Goal: Navigation & Orientation: Find specific page/section

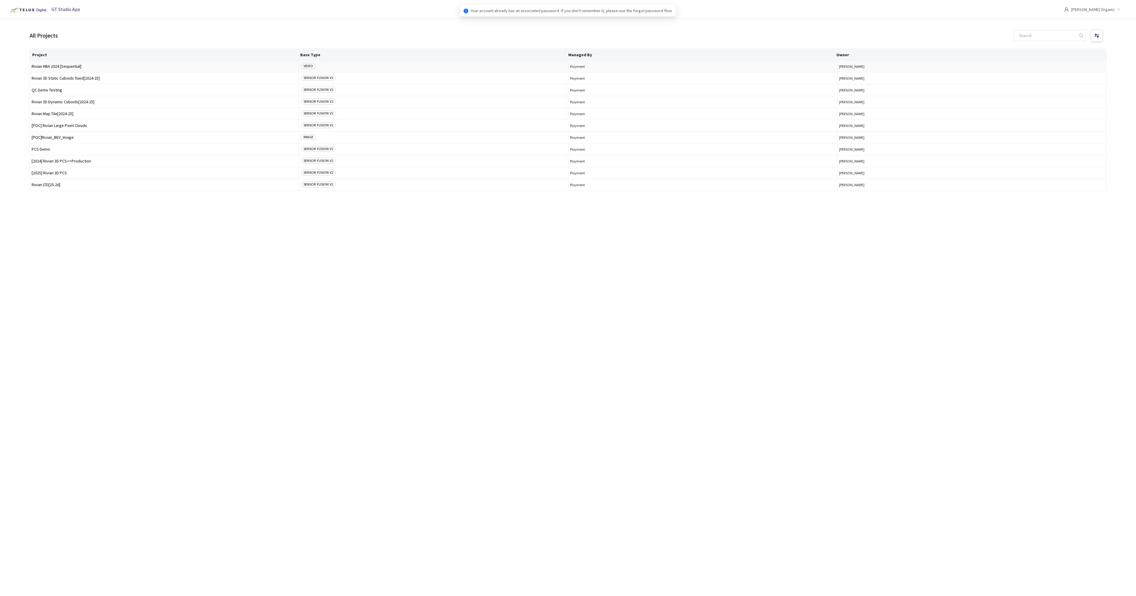
click at [217, 70] on td "Rivian HBA 2024 [Sequential]" at bounding box center [164, 67] width 269 height 12
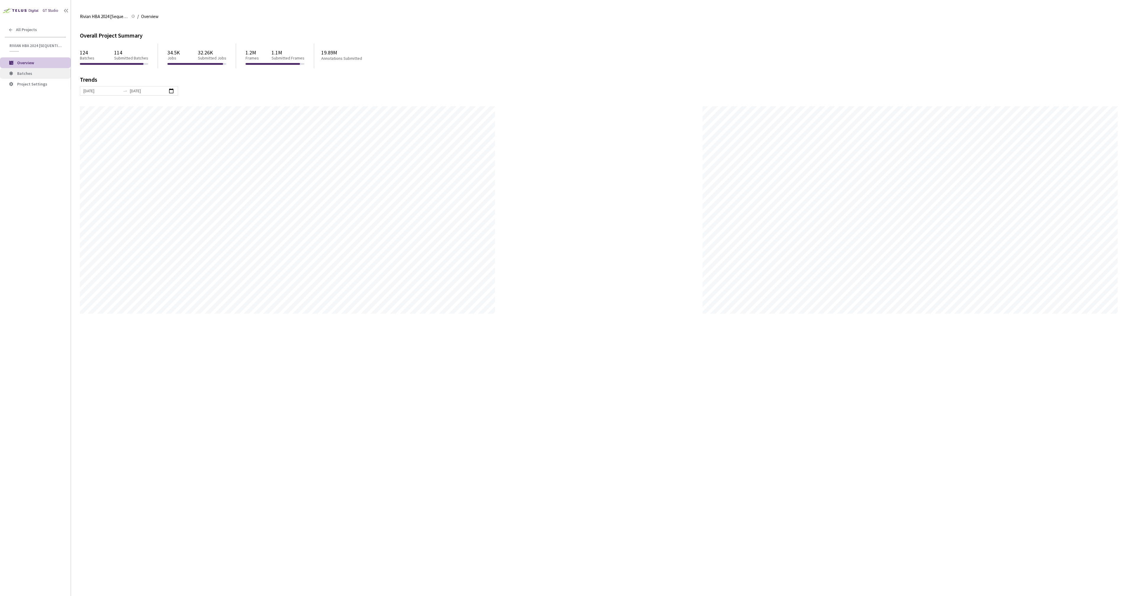
scroll to position [596, 1136]
click at [33, 76] on li "Batches" at bounding box center [35, 73] width 71 height 11
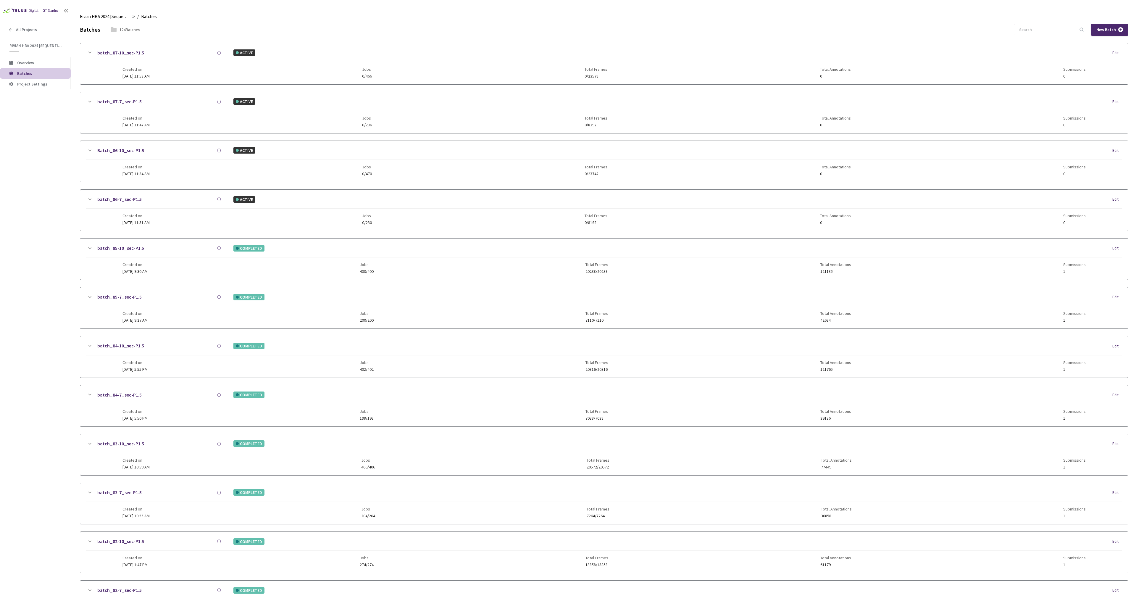
click at [1042, 34] on input at bounding box center [1047, 29] width 63 height 11
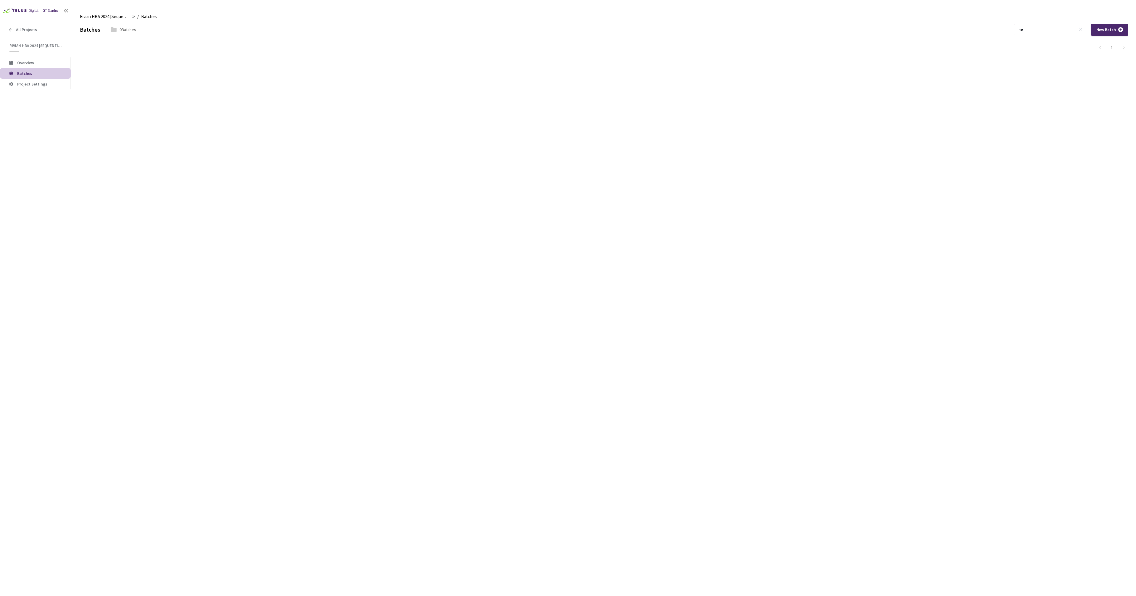
type input "t"
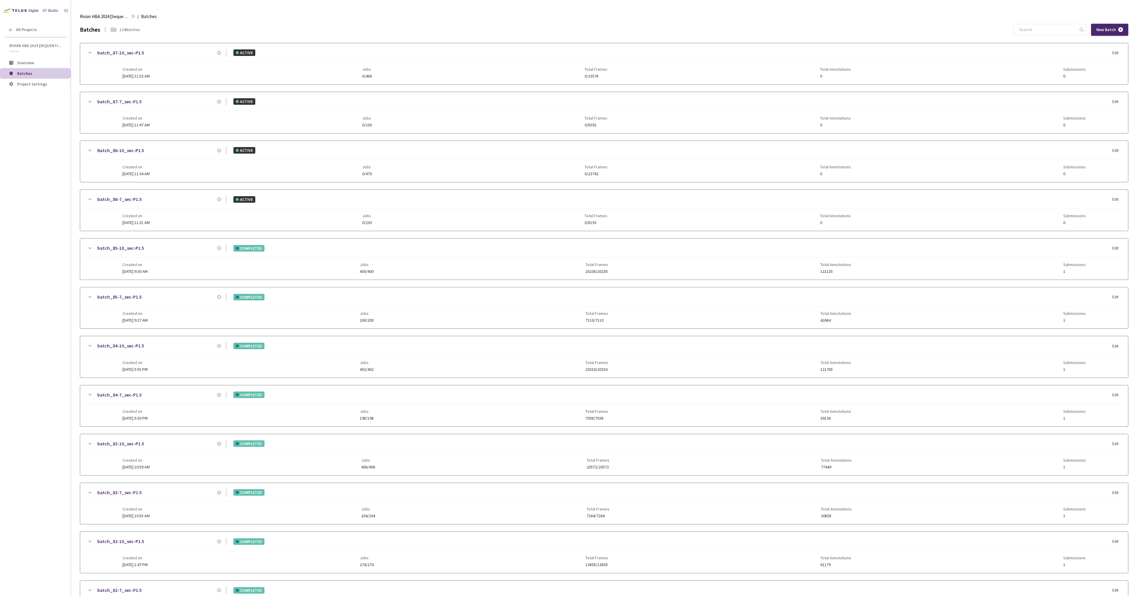
drag, startPoint x: 44, startPoint y: 114, endPoint x: 35, endPoint y: 68, distance: 47.0
click at [44, 114] on div "GT Studio All Projects Rivian HBA 2024 [Sequential] Rivian HBA 2024 [Sequential…" at bounding box center [35, 280] width 71 height 560
click at [33, 62] on span "Overview" at bounding box center [25, 62] width 17 height 5
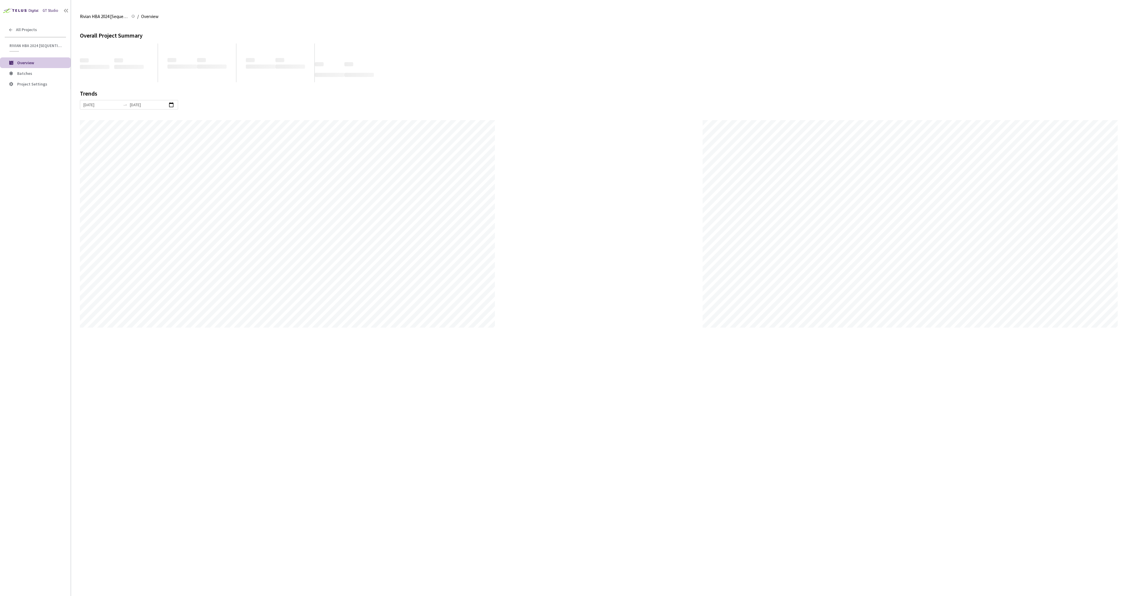
scroll to position [596, 1136]
click at [32, 104] on div "GT Studio All Projects Rivian HBA 2024 [Sequential] Rivian HBA 2024 [Sequential…" at bounding box center [35, 280] width 71 height 560
click at [34, 88] on li "Project Settings" at bounding box center [35, 84] width 71 height 11
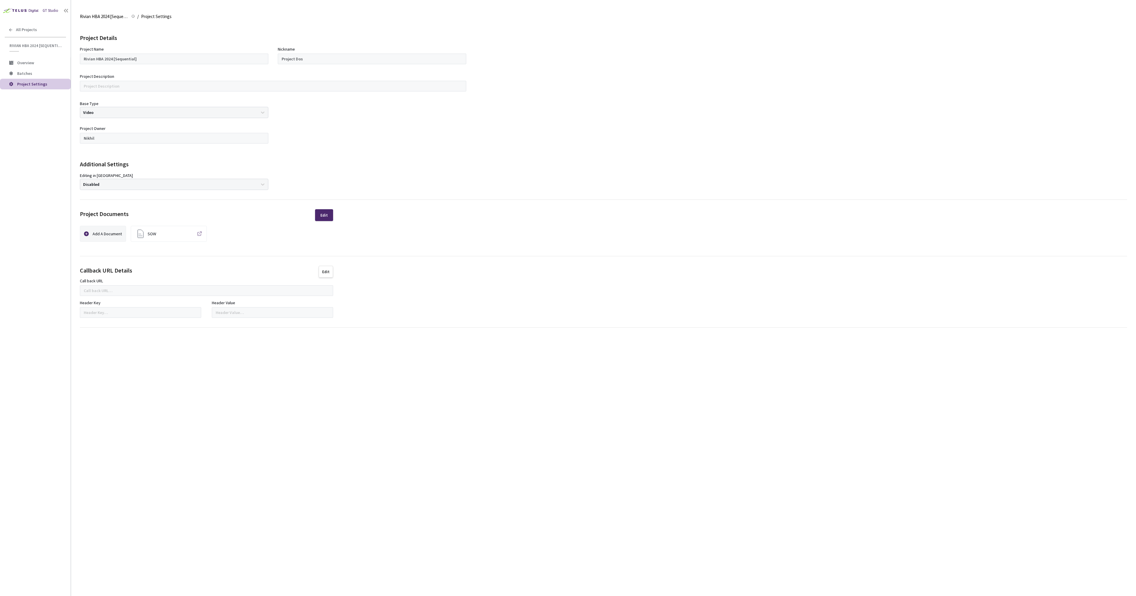
drag, startPoint x: 28, startPoint y: 144, endPoint x: 33, endPoint y: 121, distance: 23.4
click at [28, 144] on div "GT Studio All Projects Rivian HBA 2024 [Sequential] Rivian HBA 2024 [Sequential…" at bounding box center [35, 280] width 71 height 560
click at [29, 32] on span "All Projects" at bounding box center [26, 29] width 21 height 5
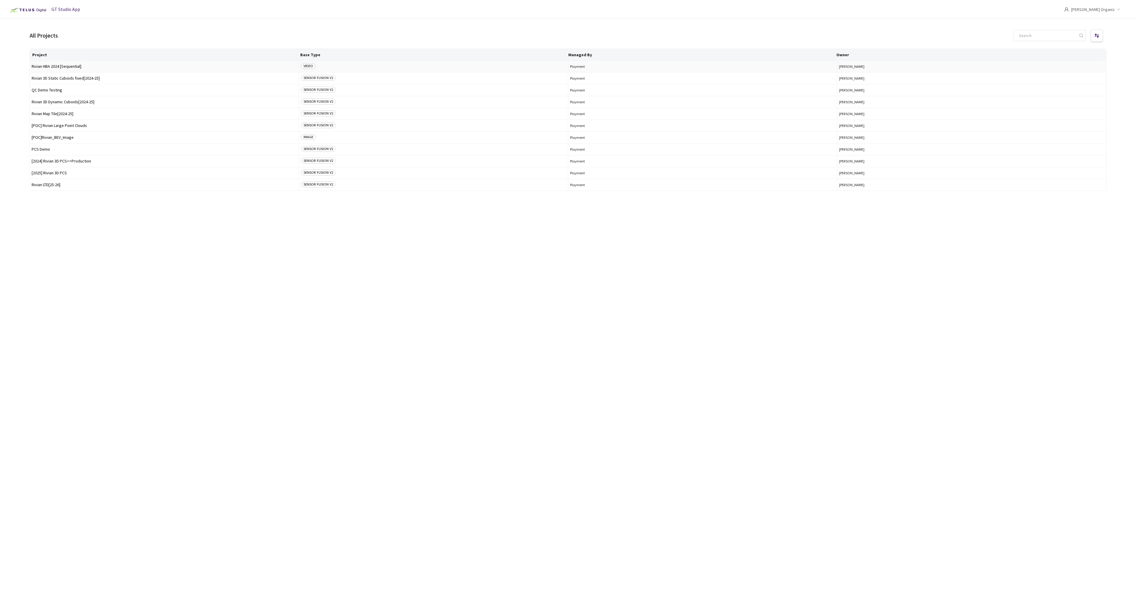
click at [214, 67] on span "Rivian HBA 2024 [Sequential]" at bounding box center [164, 66] width 265 height 4
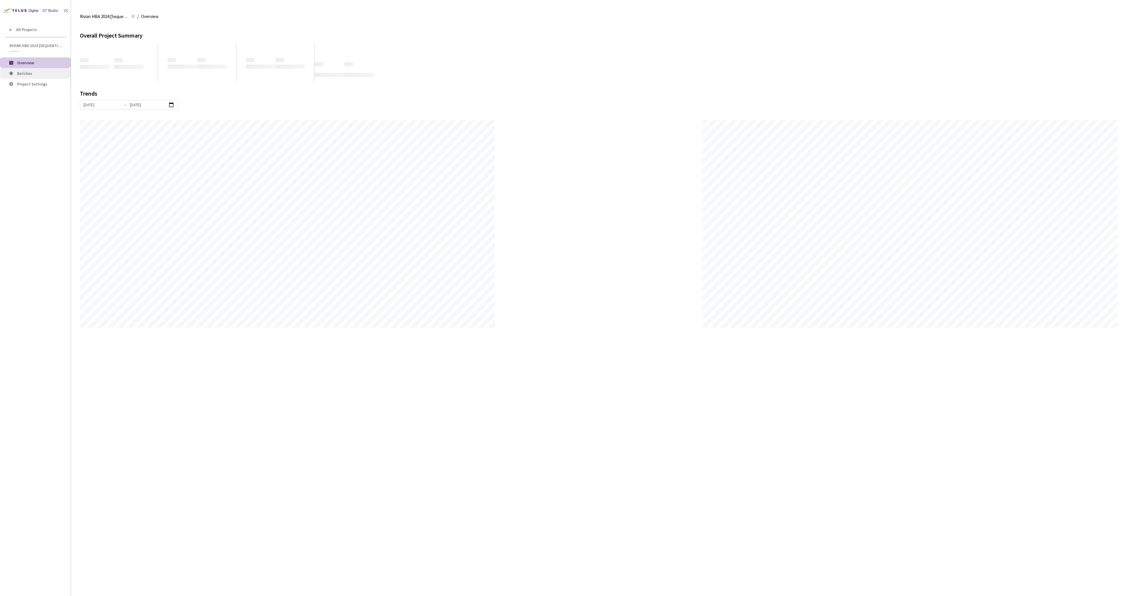
scroll to position [596, 1136]
click at [629, 188] on div at bounding box center [599, 209] width 1038 height 207
